Goal: Task Accomplishment & Management: Use online tool/utility

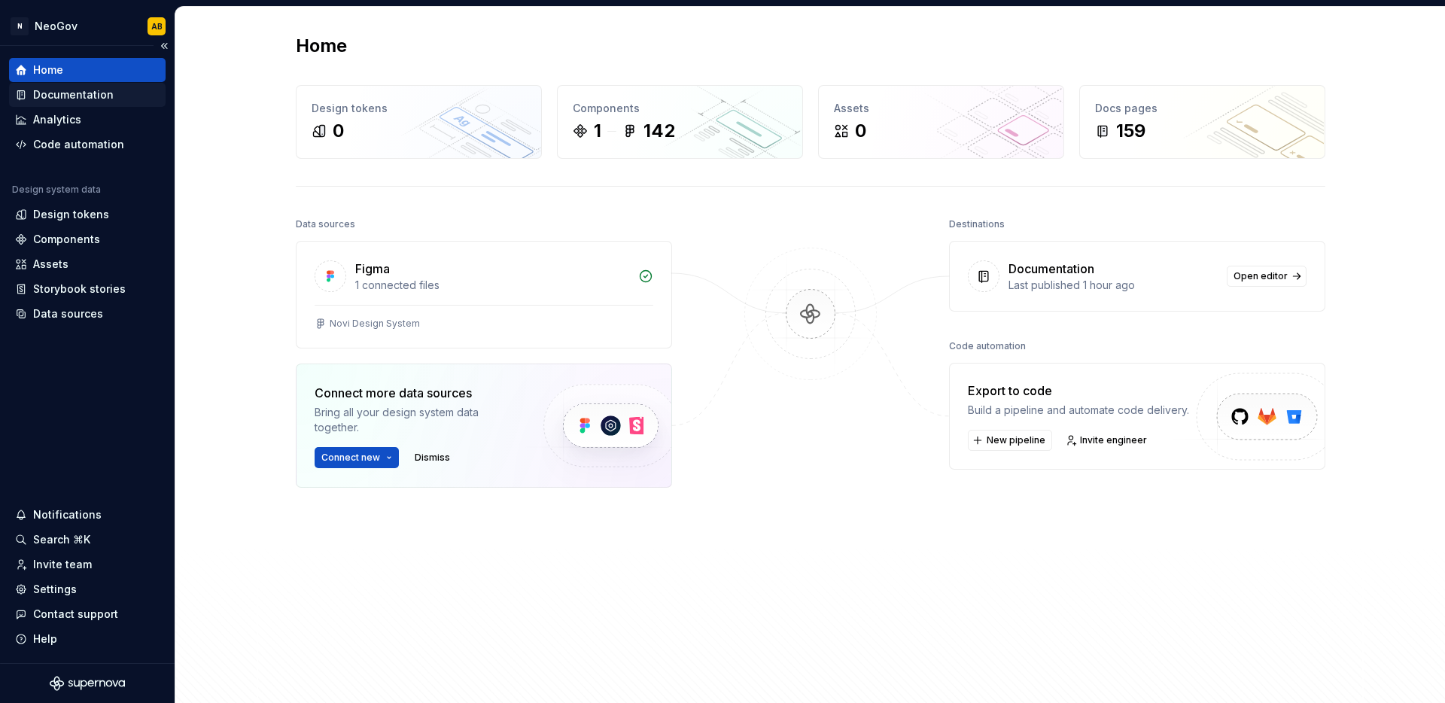
click at [139, 99] on div "Documentation" at bounding box center [87, 94] width 145 height 15
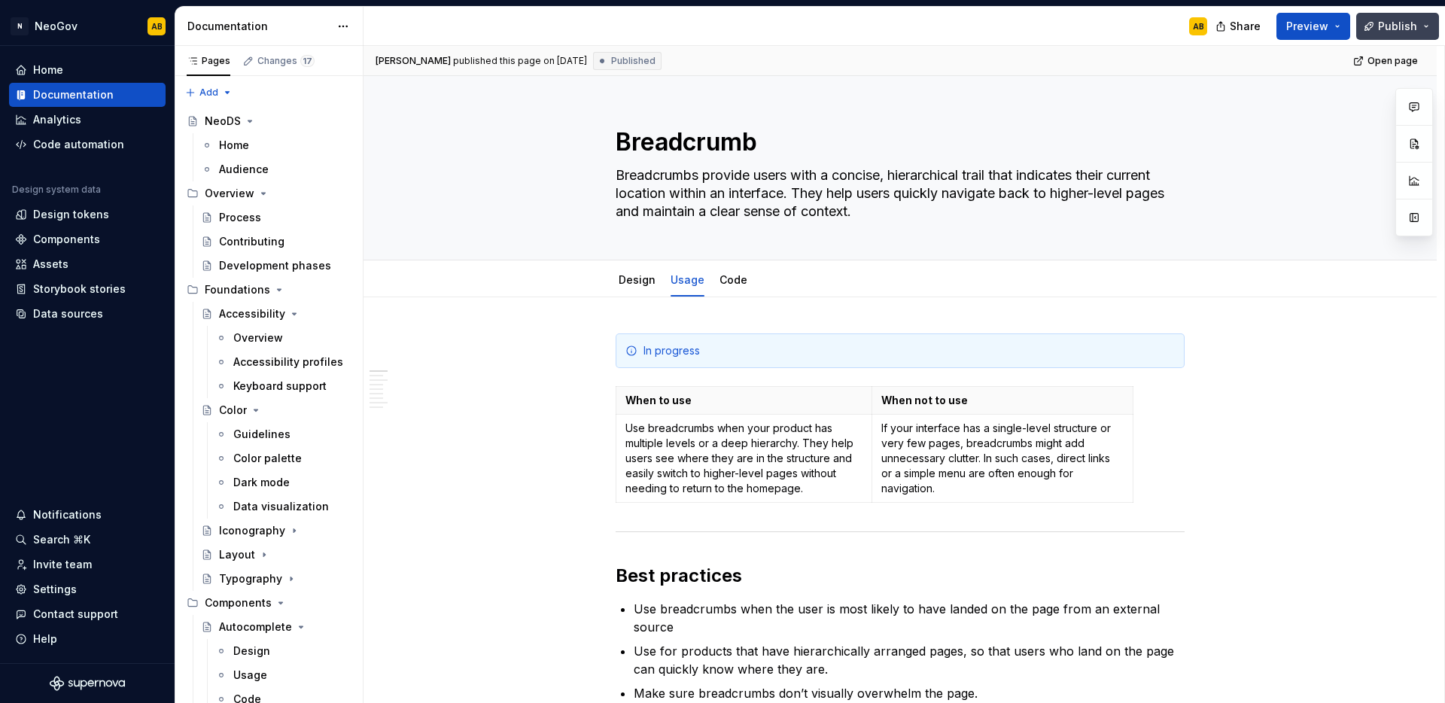
click at [1420, 34] on button "Publish" at bounding box center [1397, 26] width 83 height 27
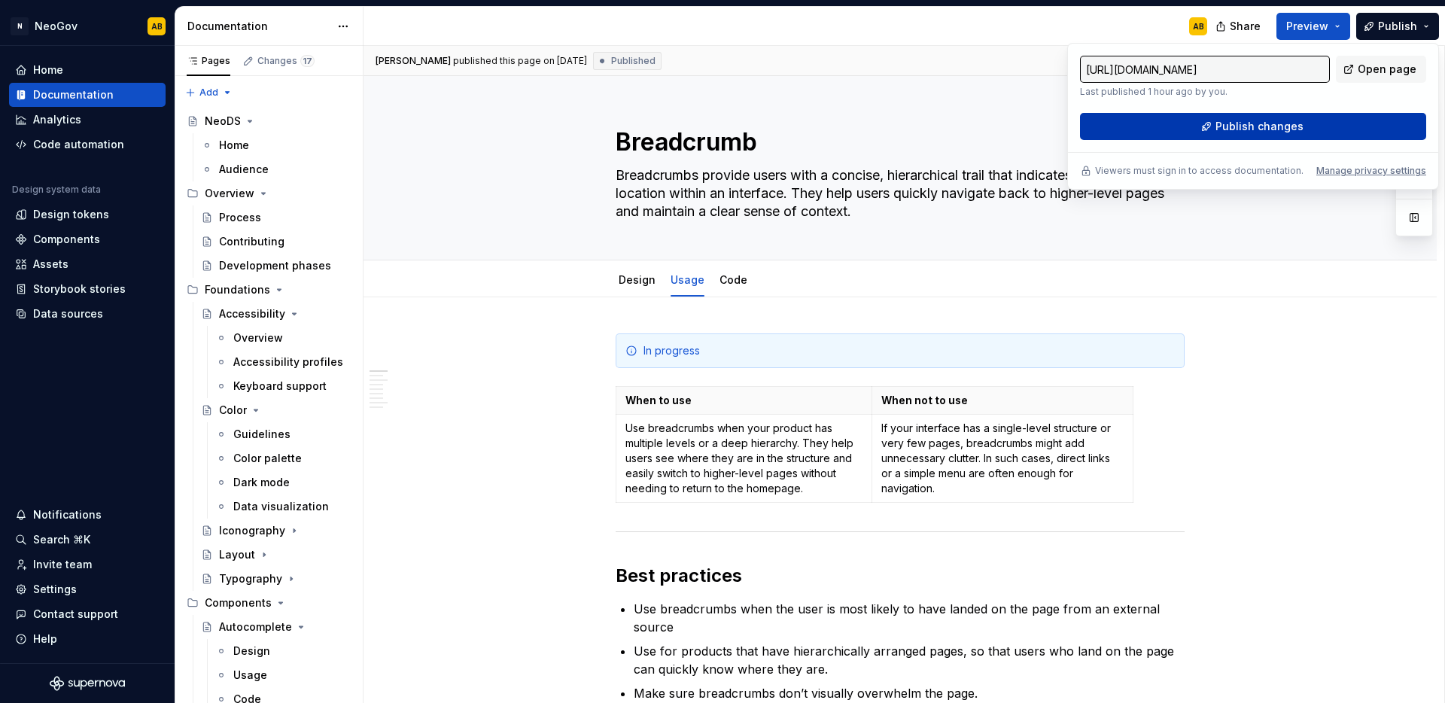
click at [1305, 127] on button "Publish changes" at bounding box center [1253, 126] width 346 height 27
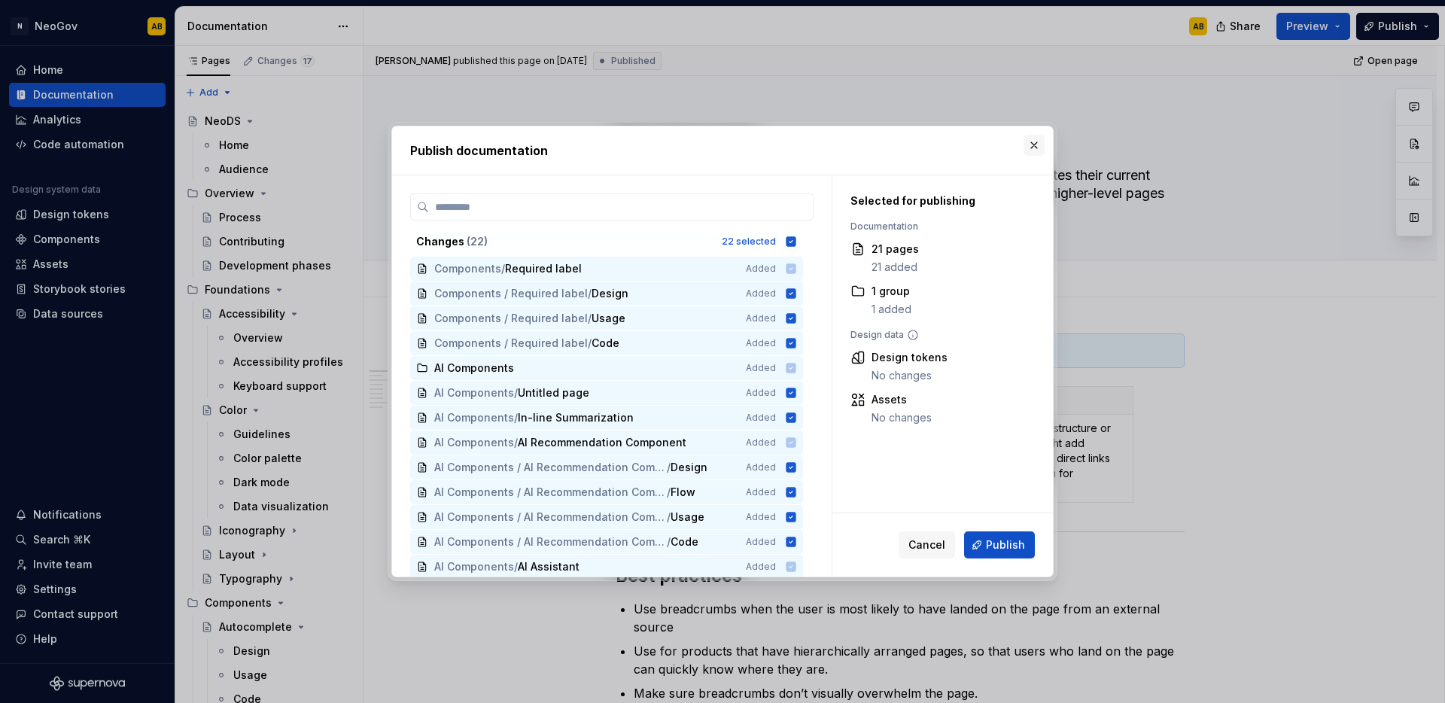
click at [1039, 150] on button "button" at bounding box center [1034, 145] width 21 height 21
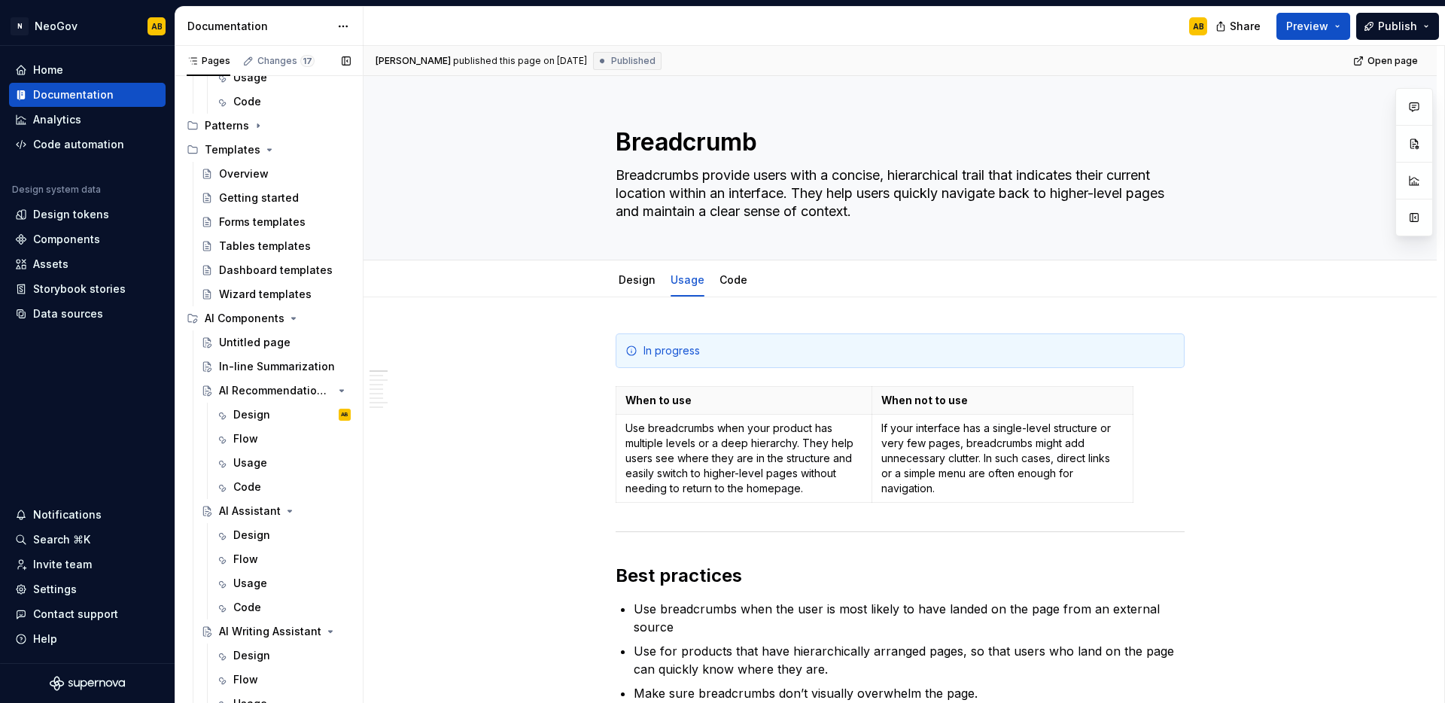
scroll to position [2750, 0]
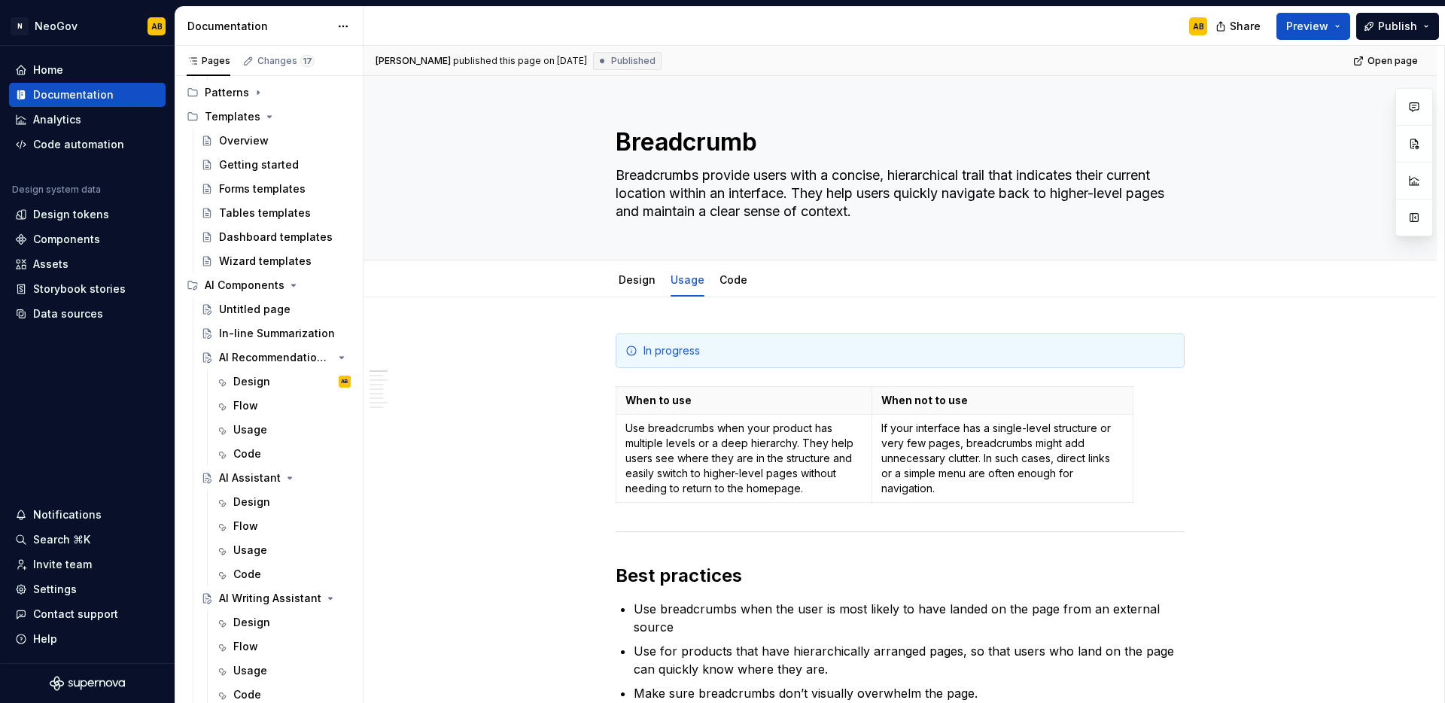
type textarea "*"
